Goal: Task Accomplishment & Management: Manage account settings

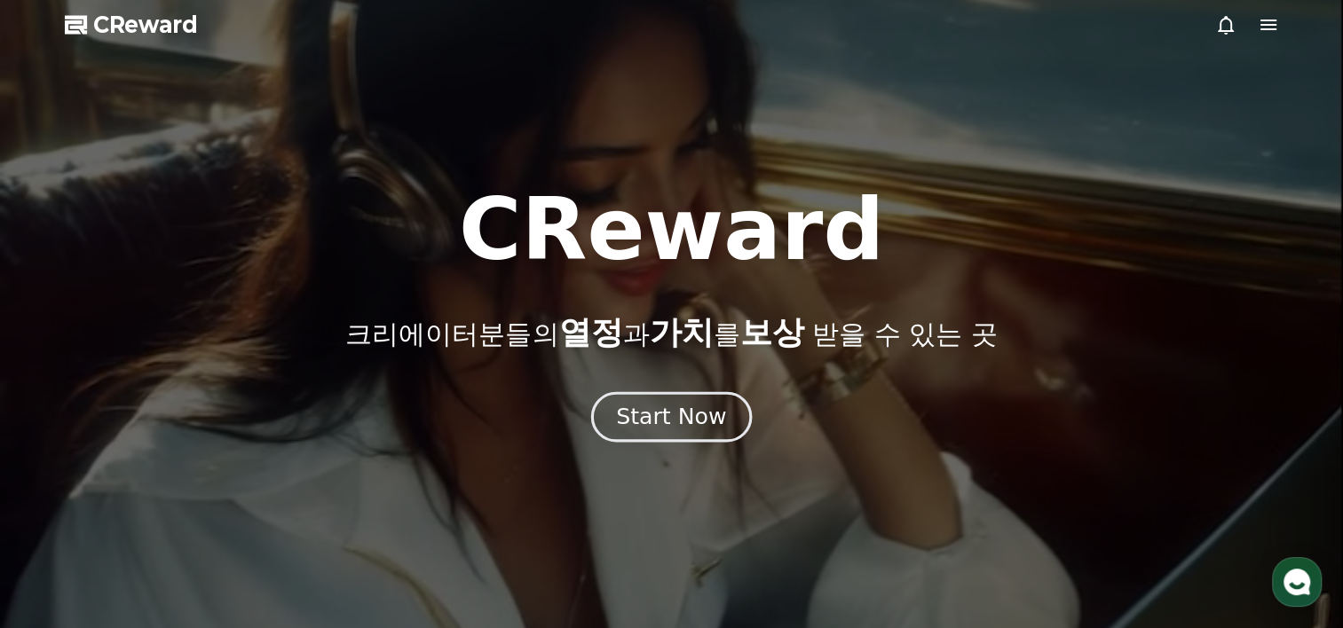
click at [644, 408] on div "Start Now" at bounding box center [671, 417] width 110 height 30
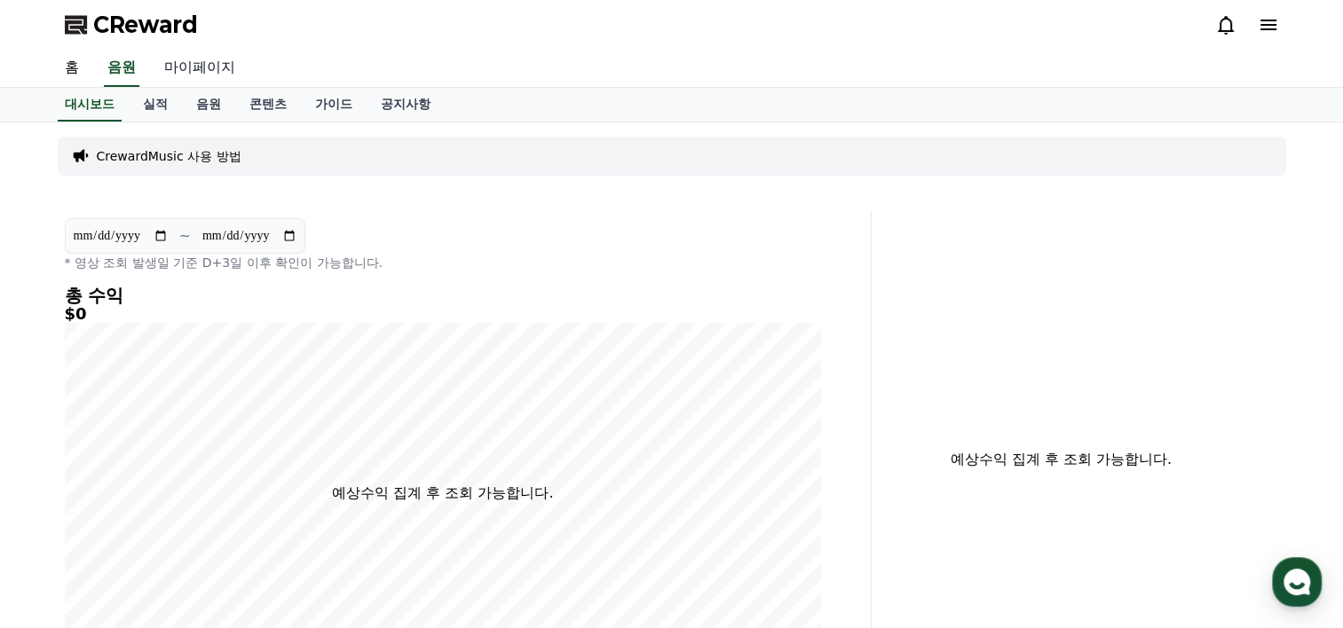
click at [193, 68] on link "마이페이지" at bounding box center [199, 68] width 99 height 37
select select "**********"
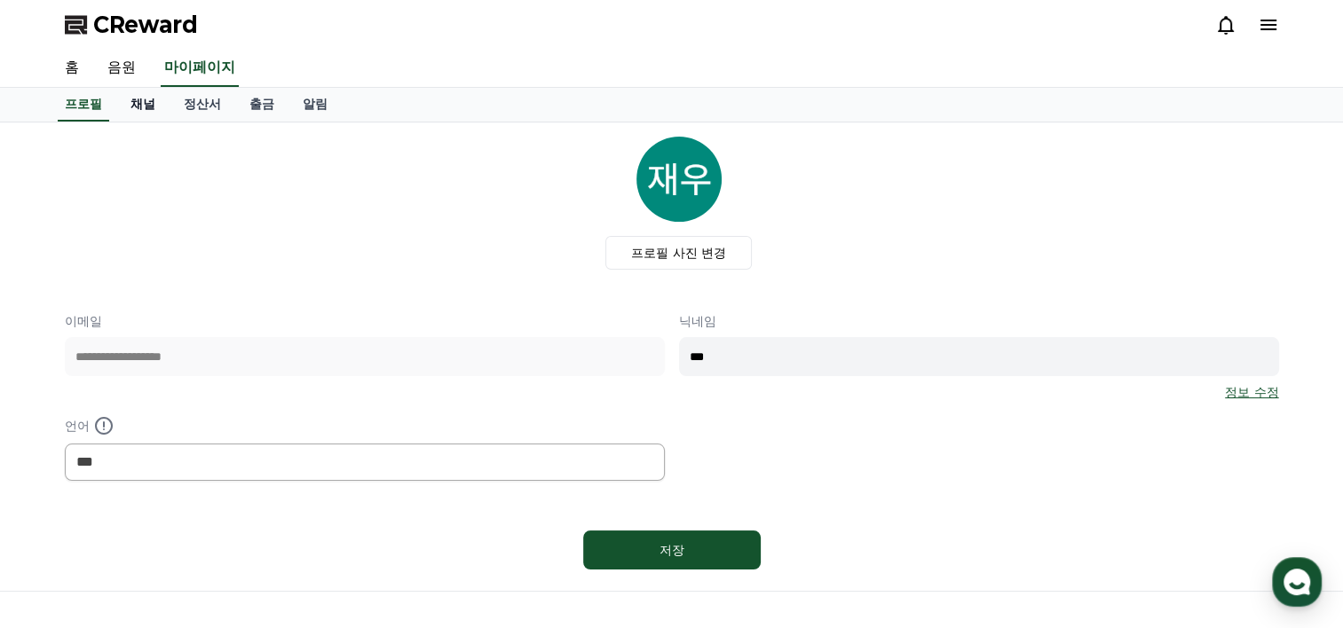
click at [146, 97] on link "채널" at bounding box center [142, 105] width 53 height 34
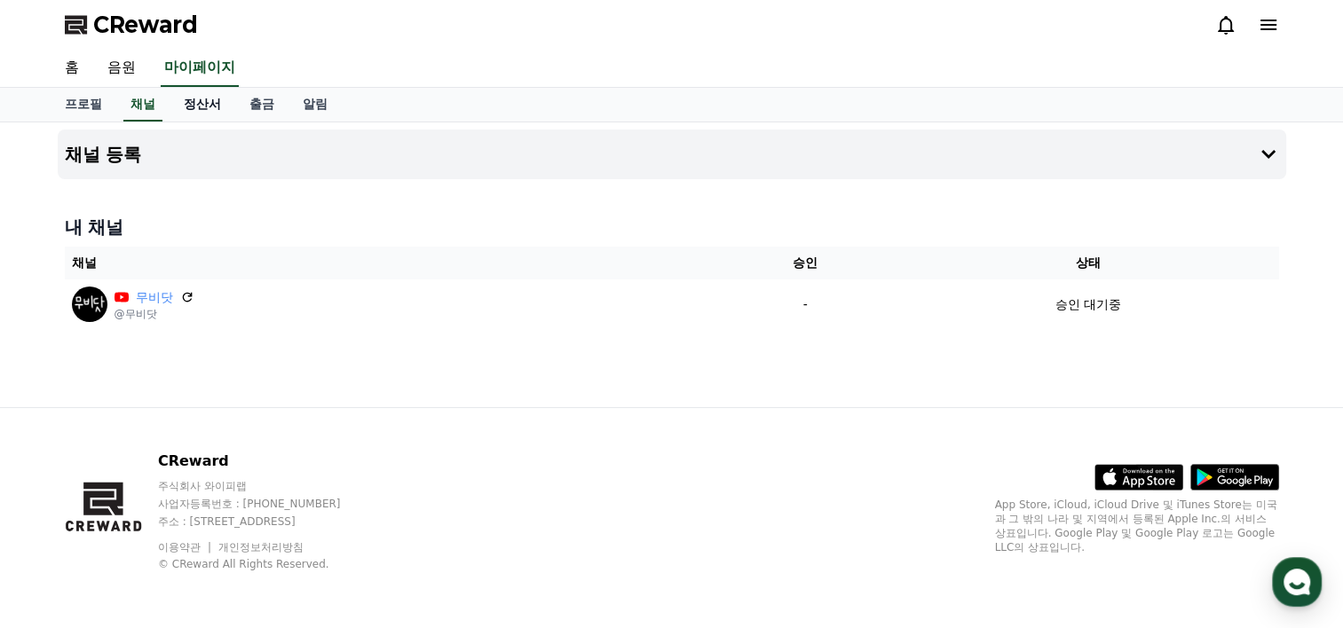
click at [188, 105] on link "정산서" at bounding box center [203, 105] width 66 height 34
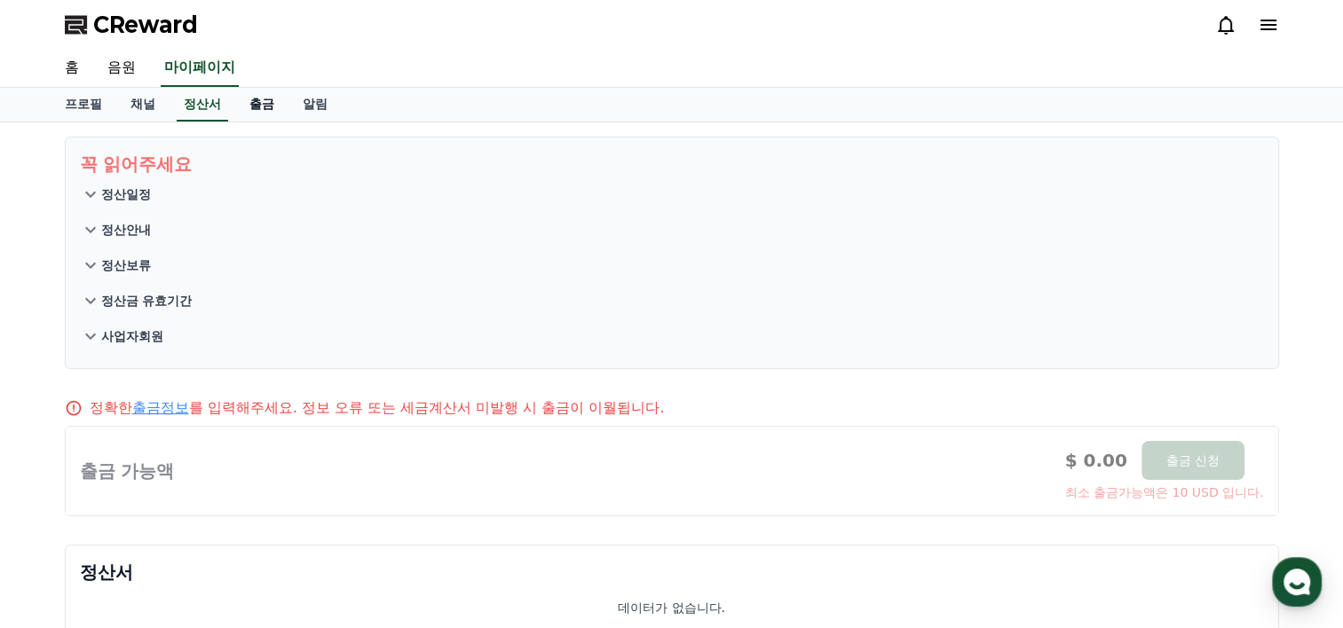
click at [246, 102] on link "출금" at bounding box center [261, 105] width 53 height 34
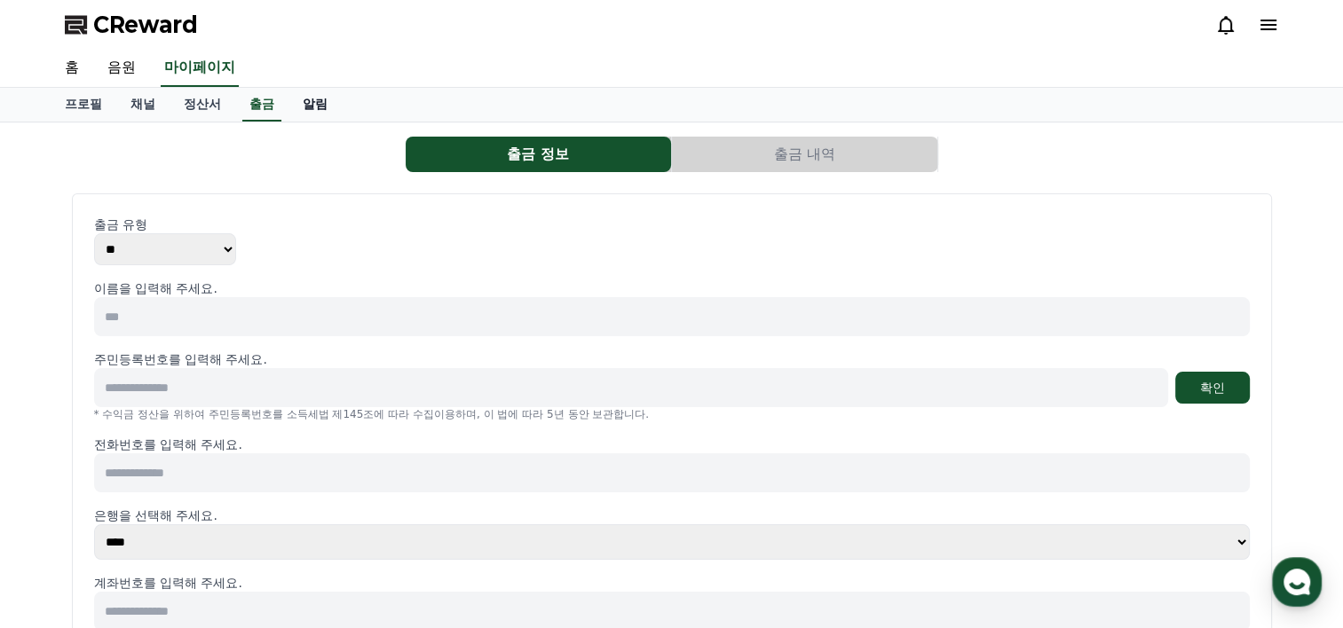
click at [302, 102] on link "알림" at bounding box center [314, 105] width 53 height 34
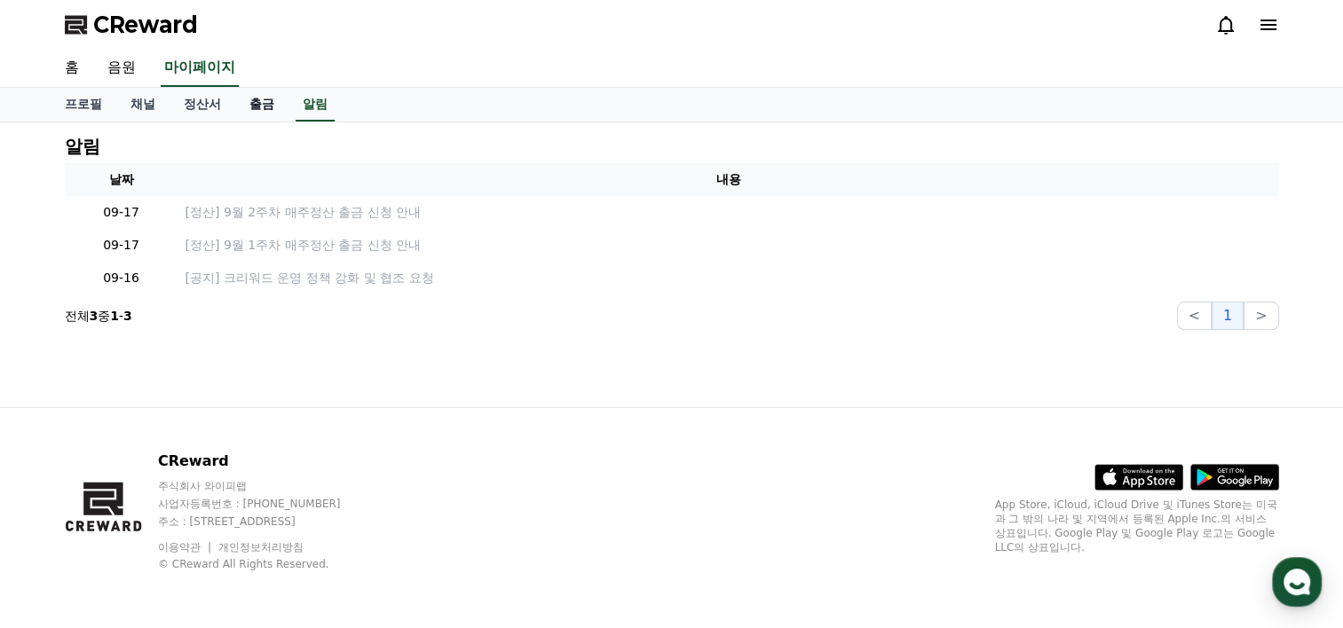
click at [252, 107] on link "출금" at bounding box center [261, 105] width 53 height 34
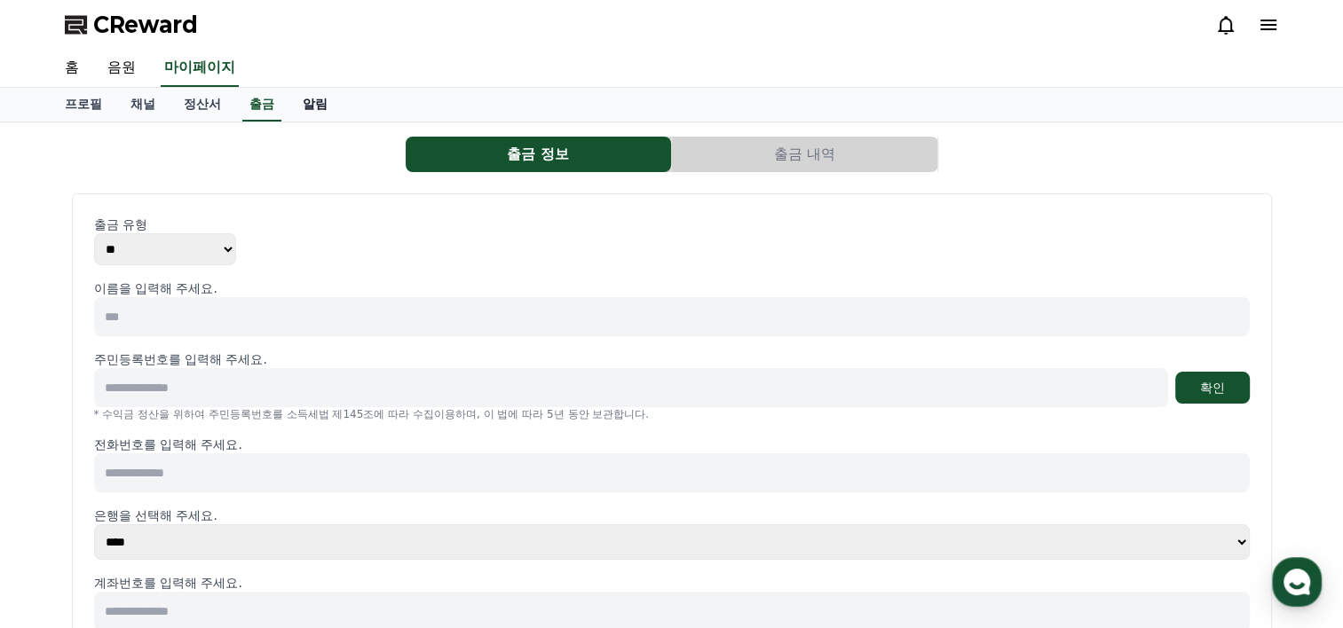
click at [317, 100] on link "알림" at bounding box center [314, 105] width 53 height 34
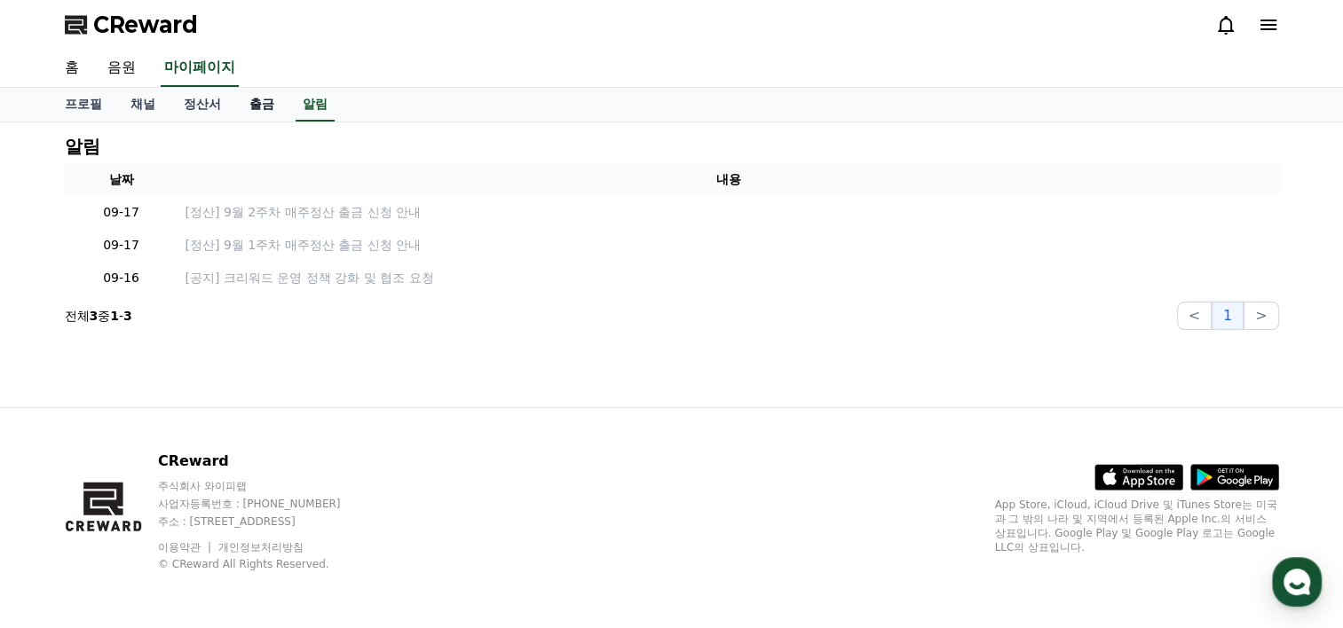
click at [260, 100] on link "출금" at bounding box center [261, 105] width 53 height 34
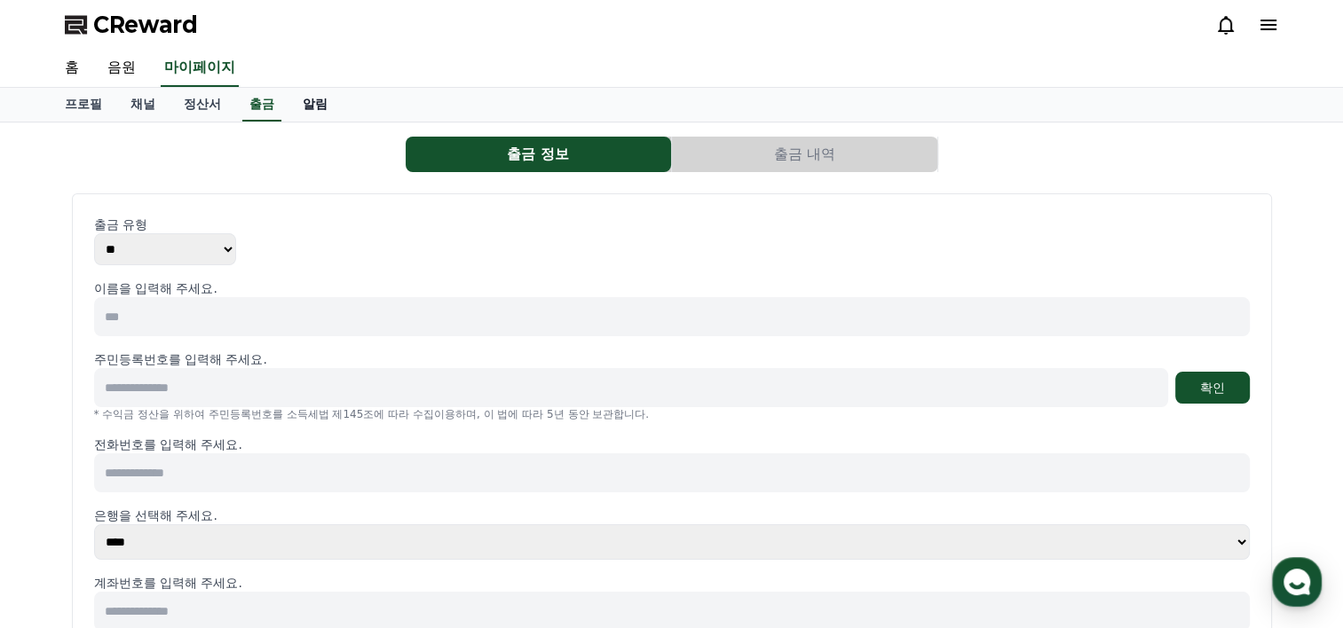
click at [295, 99] on link "알림" at bounding box center [314, 105] width 53 height 34
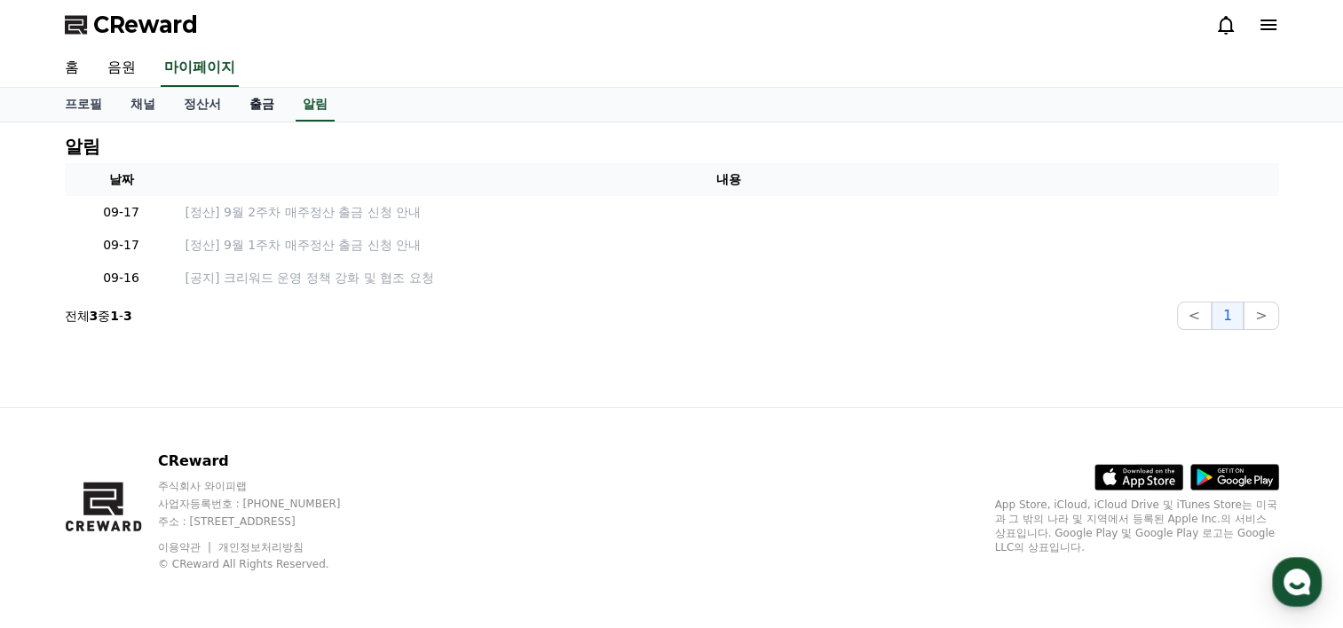
click at [263, 100] on link "출금" at bounding box center [261, 105] width 53 height 34
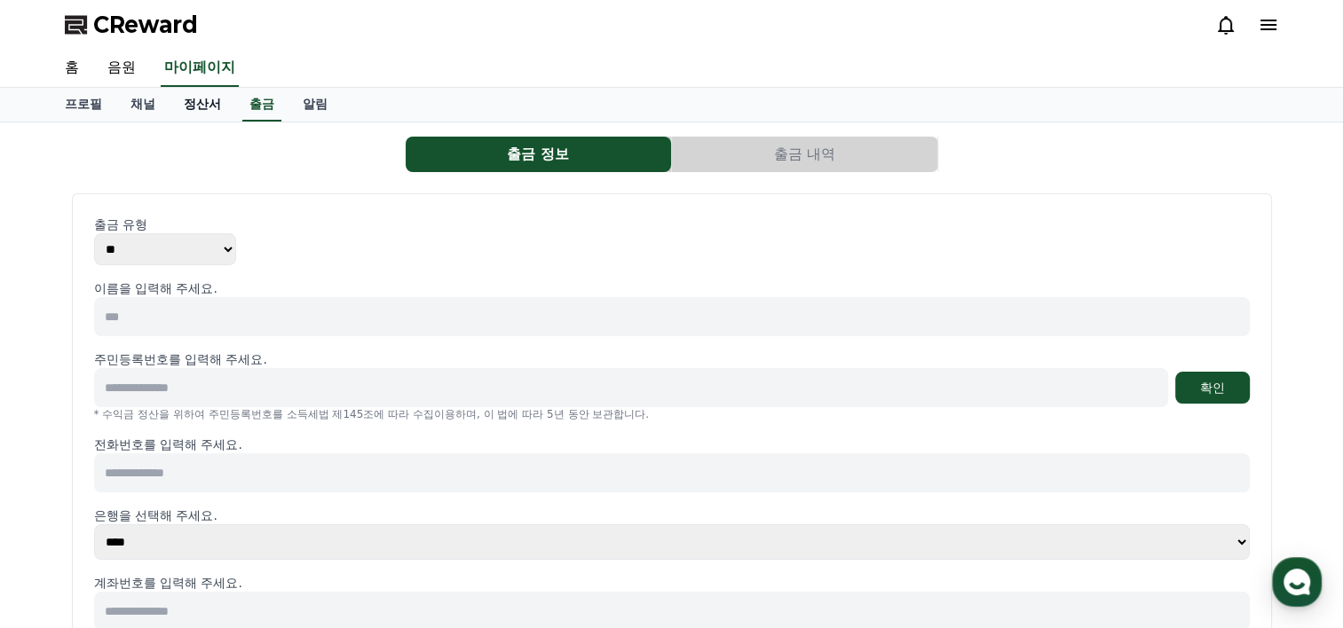
click at [194, 104] on link "정산서" at bounding box center [203, 105] width 66 height 34
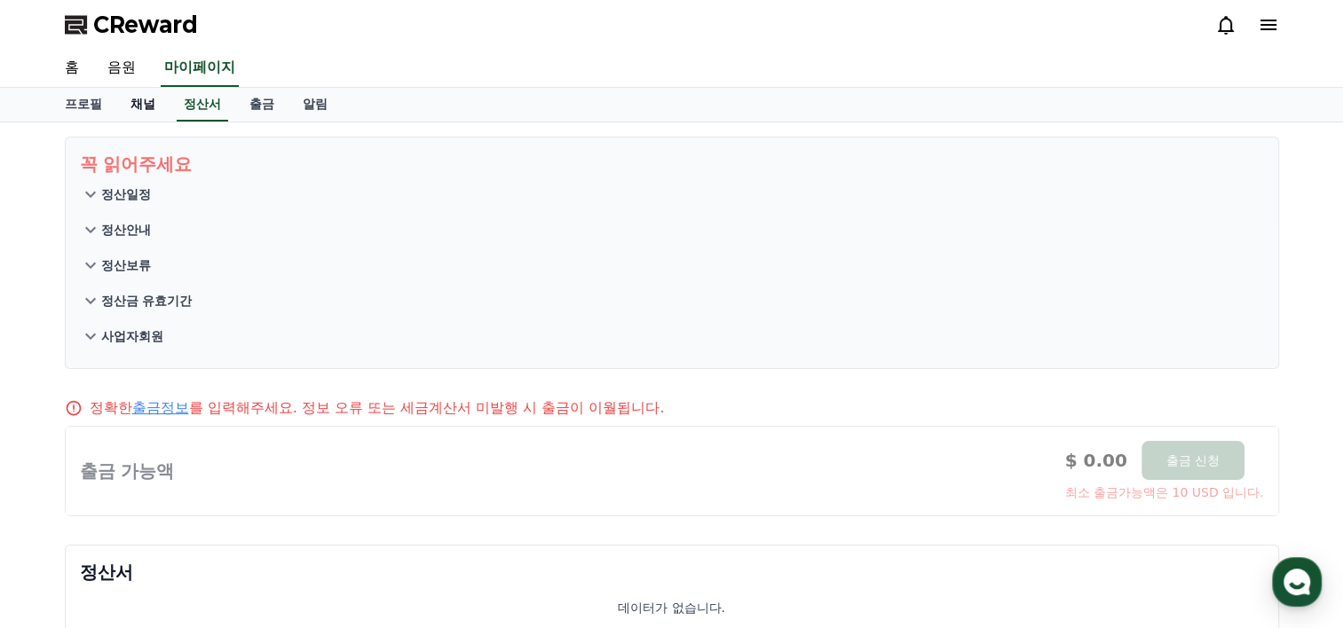
click at [149, 104] on link "채널" at bounding box center [142, 105] width 53 height 34
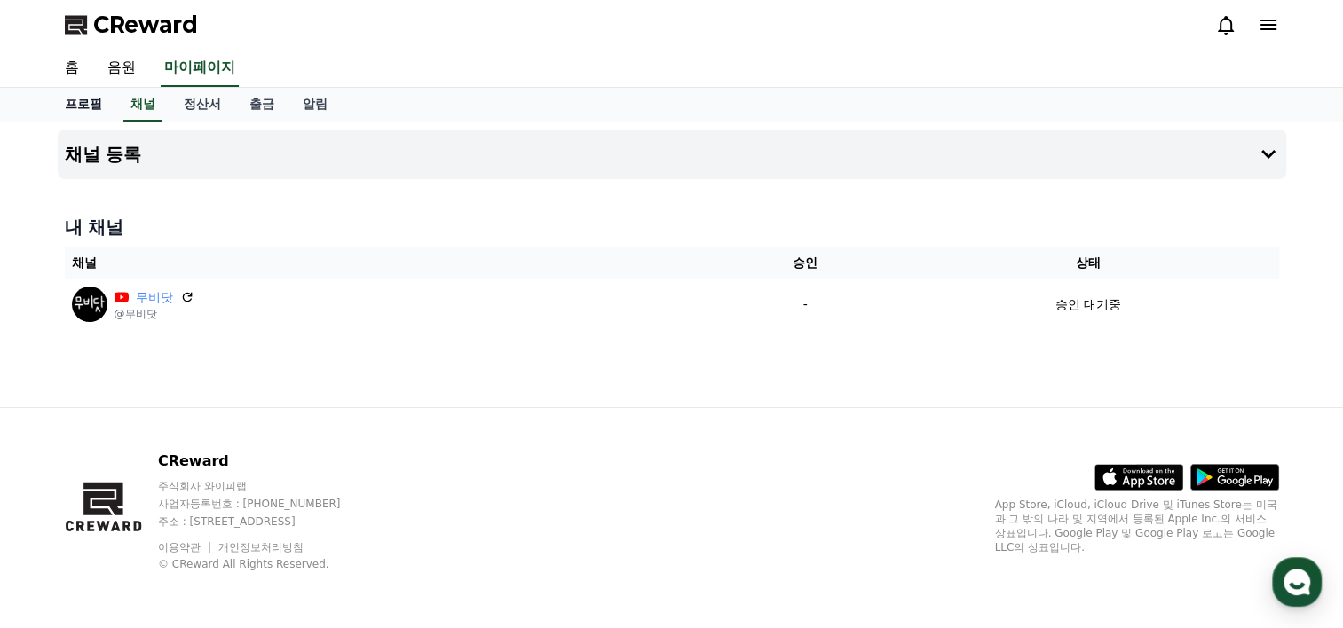
click at [78, 106] on link "프로필" at bounding box center [84, 105] width 66 height 34
select select "**********"
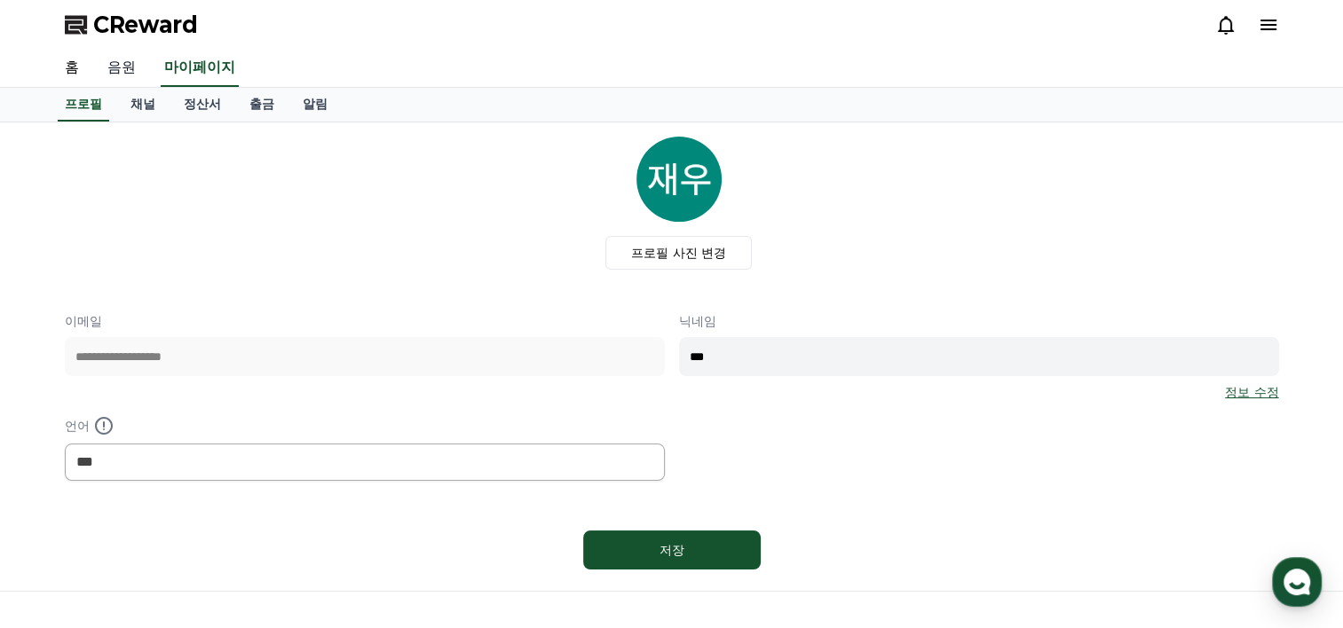
click at [124, 70] on link "음원" at bounding box center [121, 68] width 57 height 37
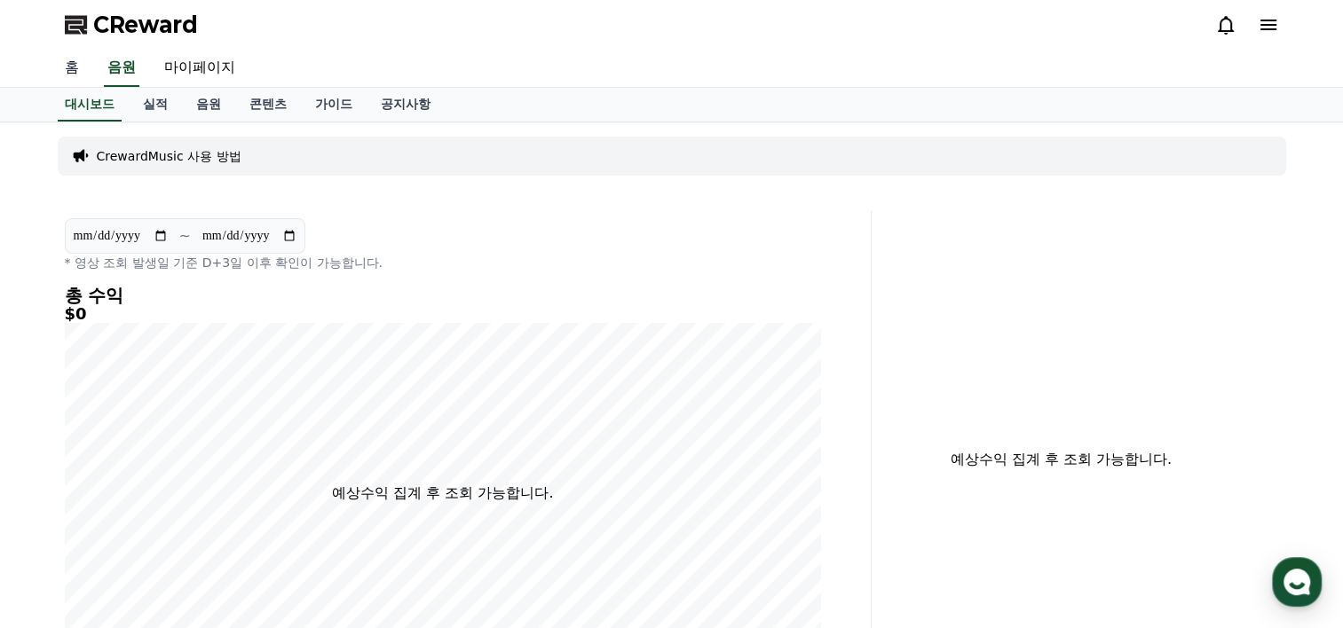
click at [64, 73] on link "홈" at bounding box center [72, 68] width 43 height 37
